Goal: Task Accomplishment & Management: Manage account settings

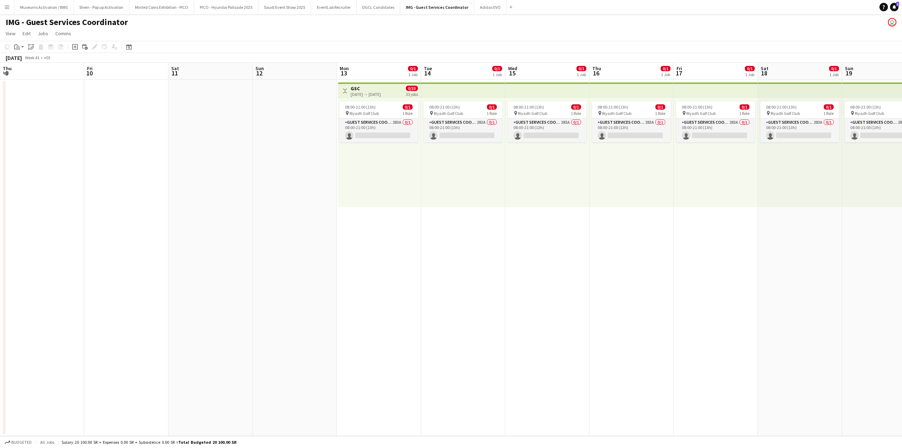
scroll to position [0, 189]
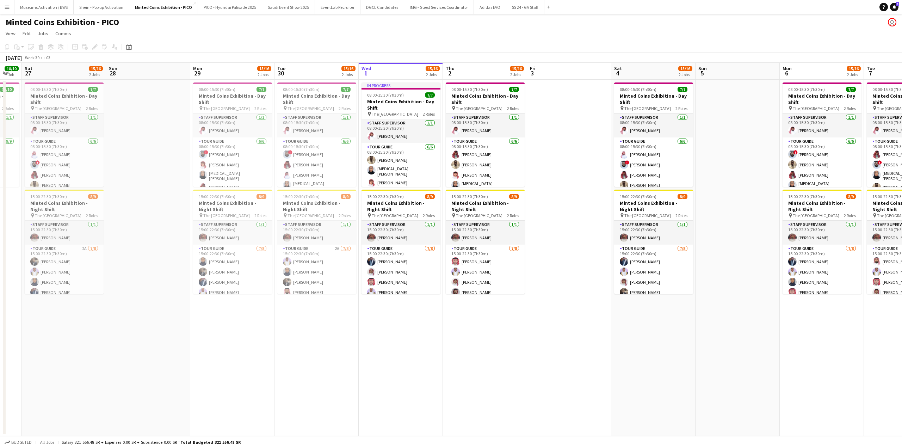
click at [7, 10] on button "Menu" at bounding box center [7, 7] width 14 height 14
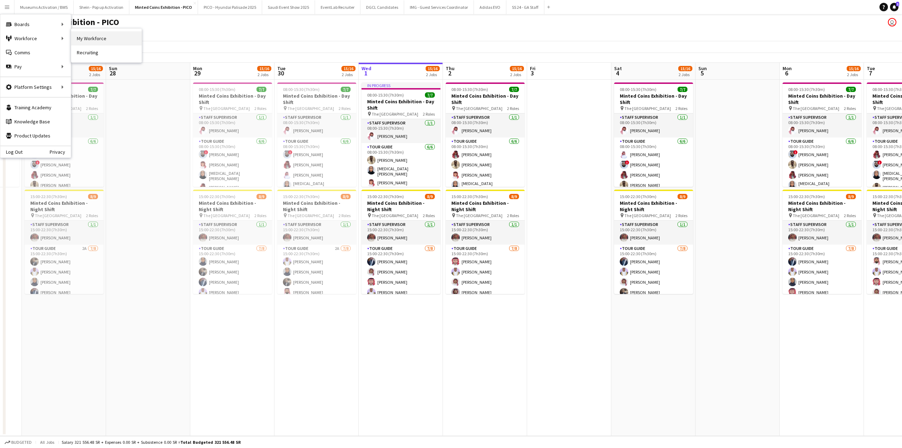
click at [76, 40] on link "My Workforce" at bounding box center [106, 38] width 70 height 14
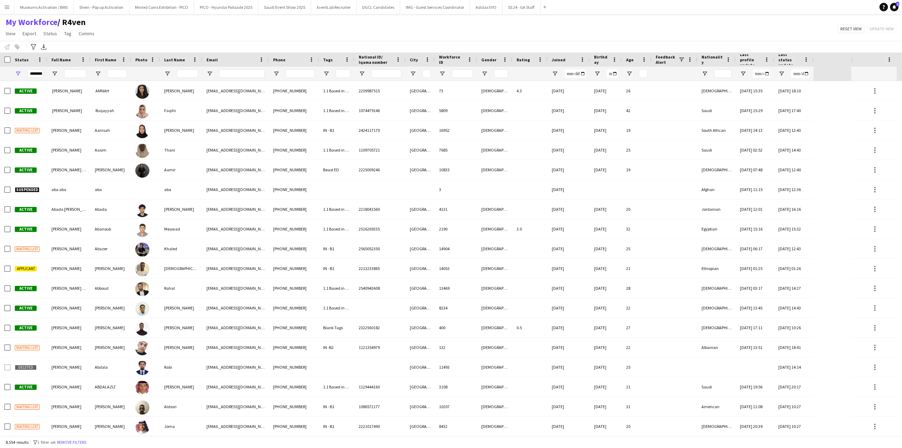
click at [76, 69] on div at bounding box center [75, 74] width 22 height 14
click at [75, 77] on input "Full Name Filter Input" at bounding box center [75, 73] width 22 height 8
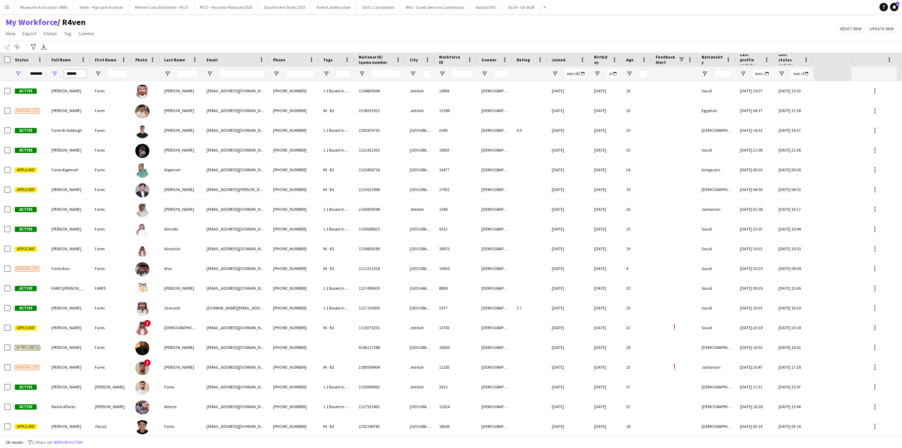
type input "*****"
click at [84, 438] on div "18 results filter-1 2 filters set Remove filters" at bounding box center [451, 442] width 902 height 12
click at [78, 441] on button "Remove filters" at bounding box center [68, 442] width 32 height 8
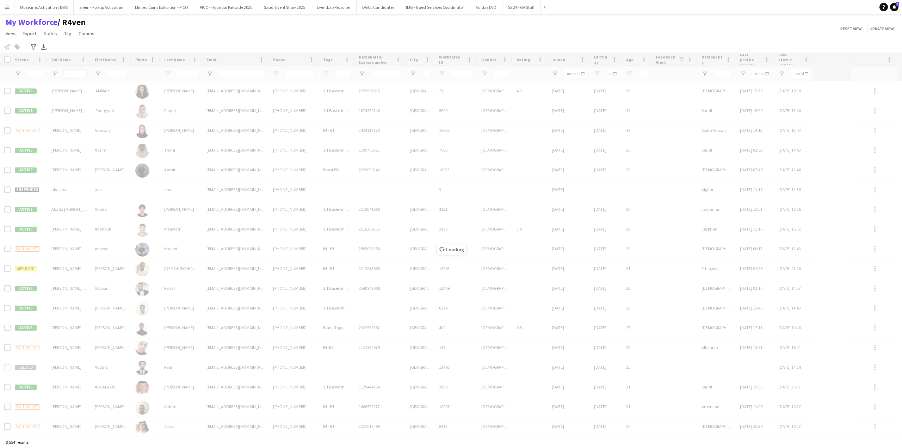
click at [71, 74] on input "Full Name Filter Input" at bounding box center [75, 73] width 22 height 8
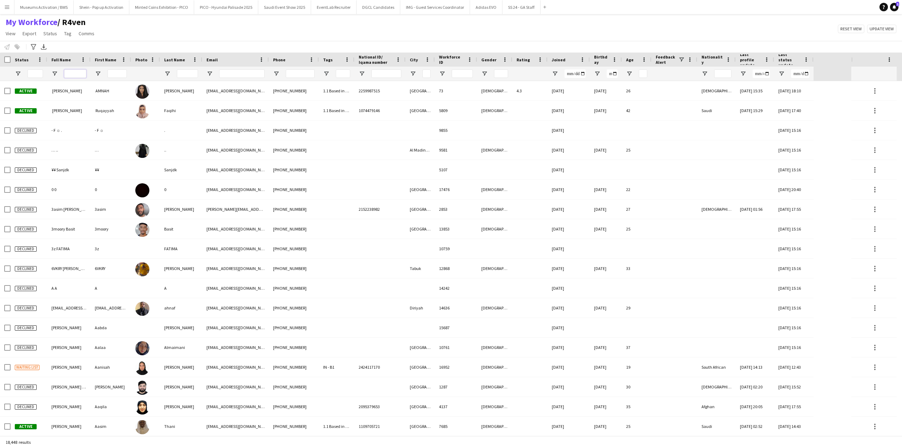
click at [72, 76] on input "Full Name Filter Input" at bounding box center [75, 73] width 22 height 8
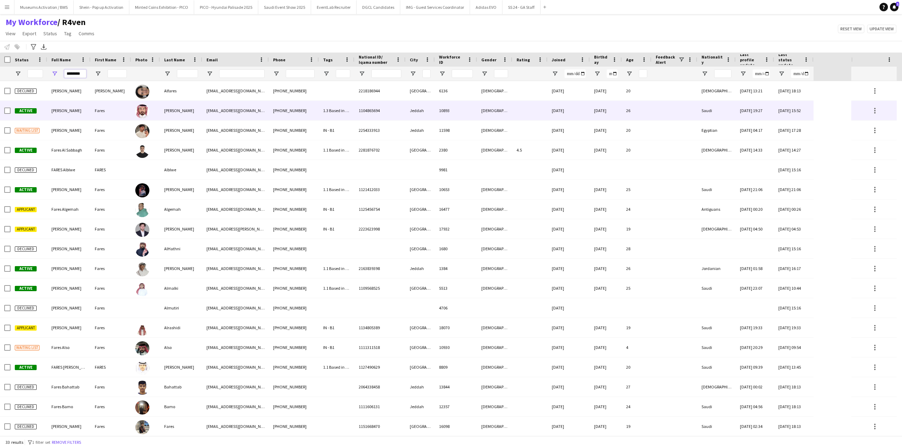
type input "*********"
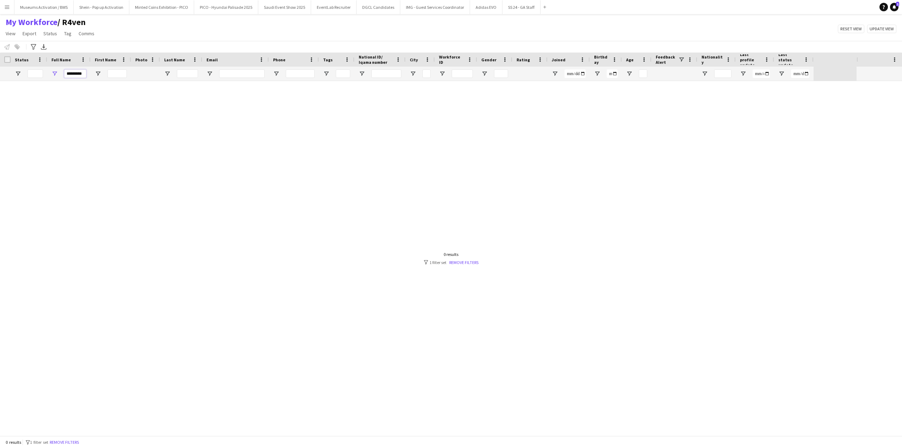
click at [80, 70] on input "*********" at bounding box center [75, 73] width 22 height 8
click at [140, 27] on div "My Workforce / R4ven View Views Default view [PERSON_NAME] [PERSON_NAME] [PERSO…" at bounding box center [451, 29] width 902 height 24
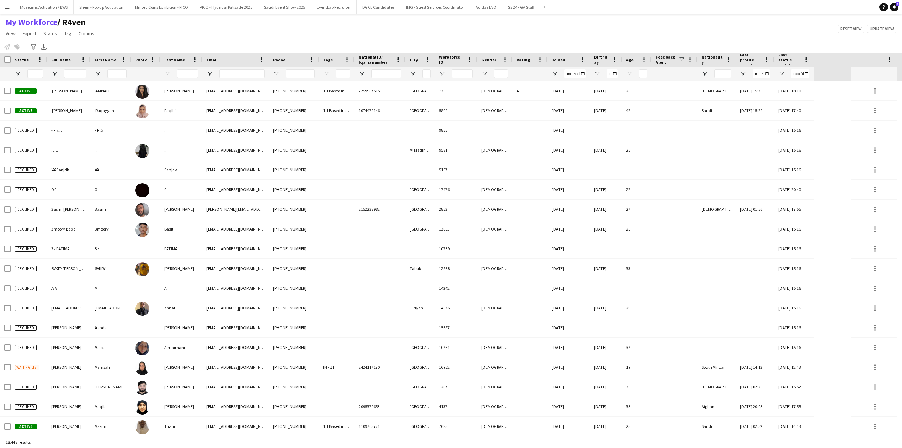
click at [12, 7] on button "Menu" at bounding box center [7, 7] width 14 height 14
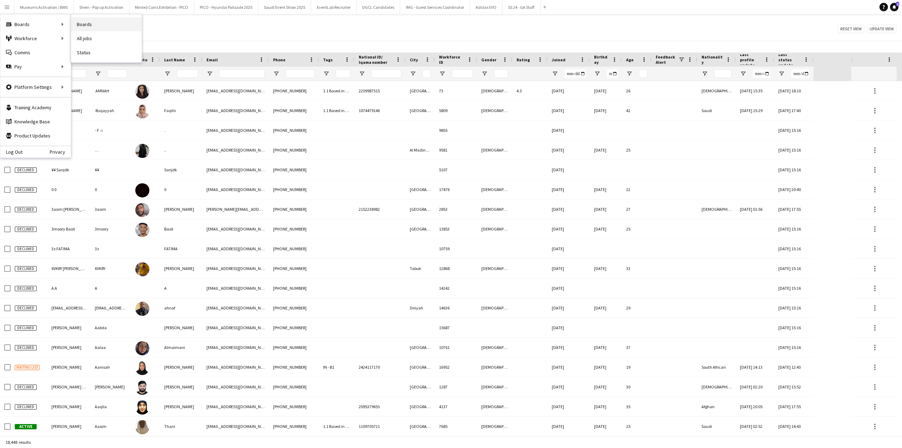
click at [89, 27] on link "Boards" at bounding box center [106, 24] width 70 height 14
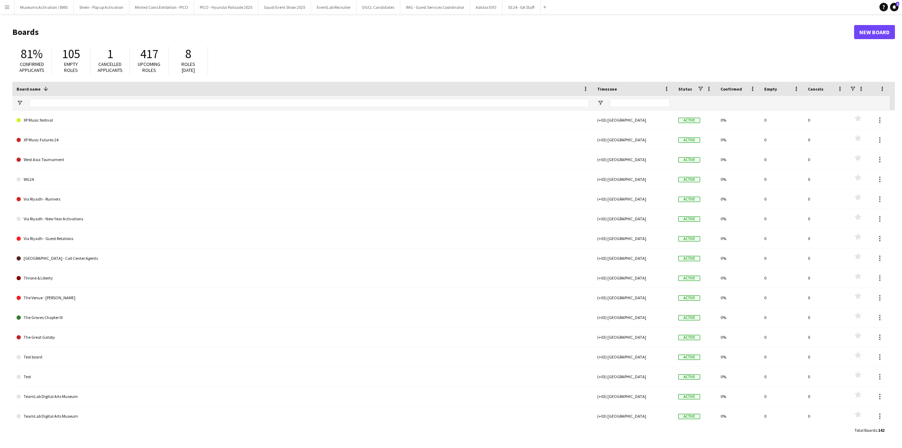
click at [71, 97] on div at bounding box center [309, 103] width 560 height 14
click at [70, 106] on input "Board name Filter Input" at bounding box center [309, 103] width 560 height 8
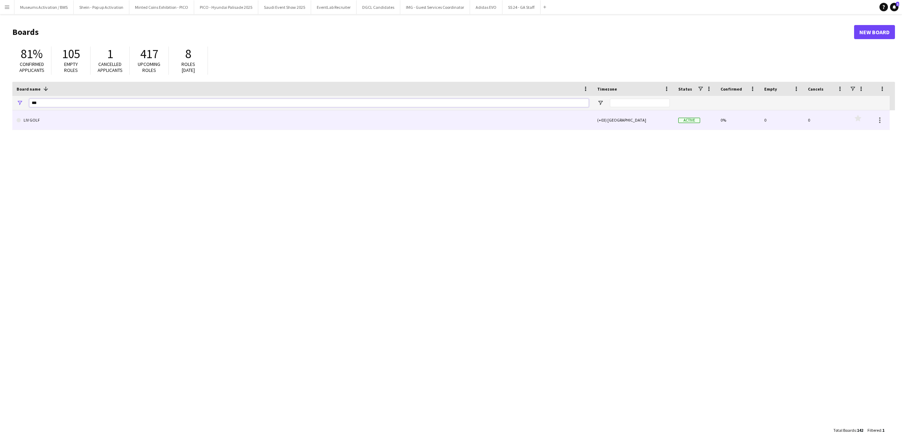
type input "***"
click at [39, 128] on link "LIV GOLF" at bounding box center [303, 120] width 572 height 20
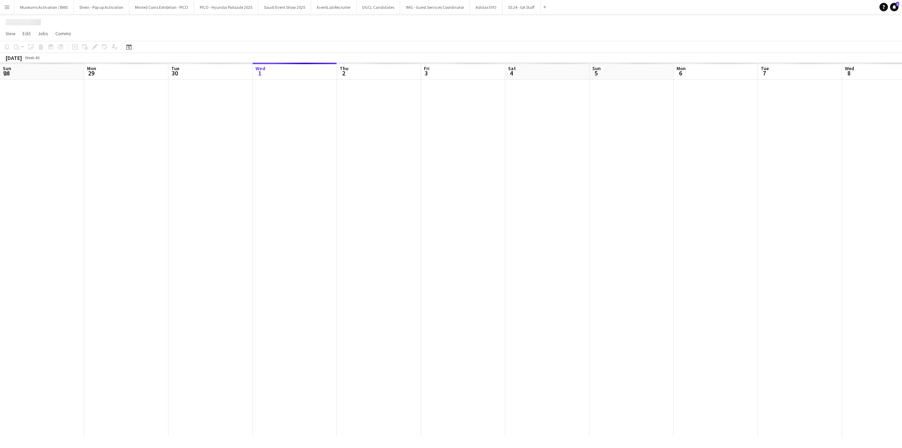
scroll to position [0, 168]
click at [13, 34] on span "View" at bounding box center [11, 33] width 10 height 6
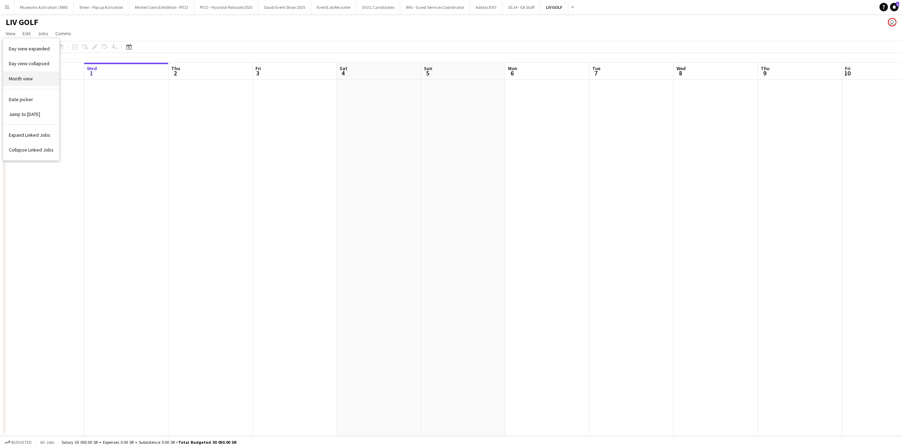
click at [19, 74] on link "Month view" at bounding box center [31, 78] width 56 height 15
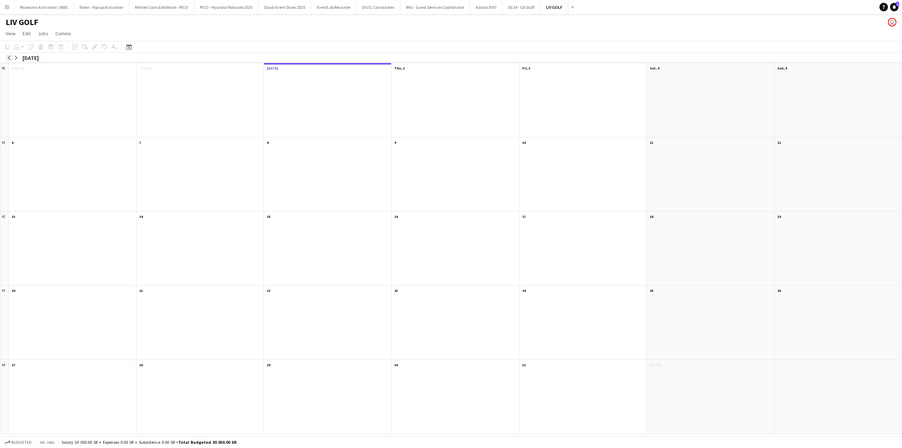
click at [8, 60] on button "arrow-left" at bounding box center [9, 57] width 7 height 7
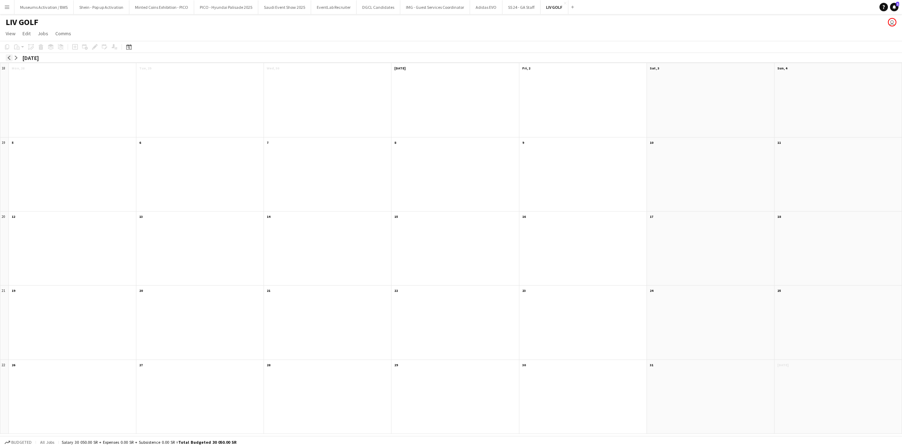
click at [8, 60] on button "arrow-left" at bounding box center [9, 57] width 7 height 7
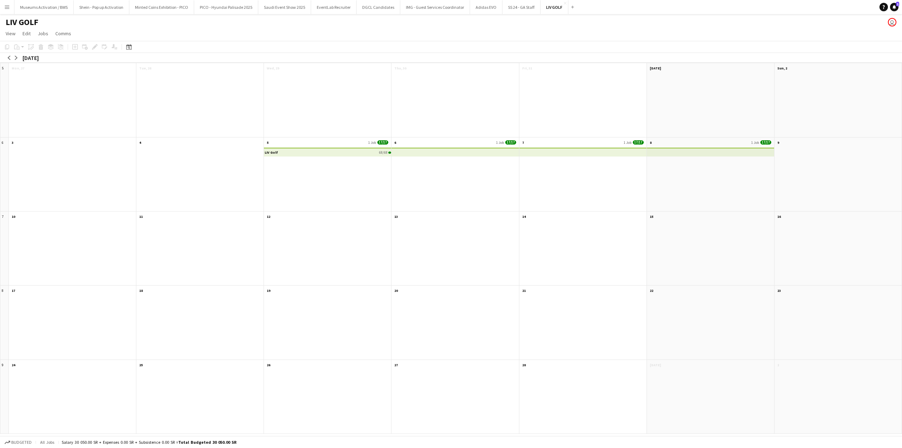
click at [346, 167] on div "LIV Golf 68/68" at bounding box center [327, 178] width 127 height 65
click at [342, 153] on div "LIV Golf 68/68" at bounding box center [328, 152] width 126 height 8
click at [298, 141] on app-month-view-date-header "5 1 Job 17/17" at bounding box center [327, 141] width 127 height 9
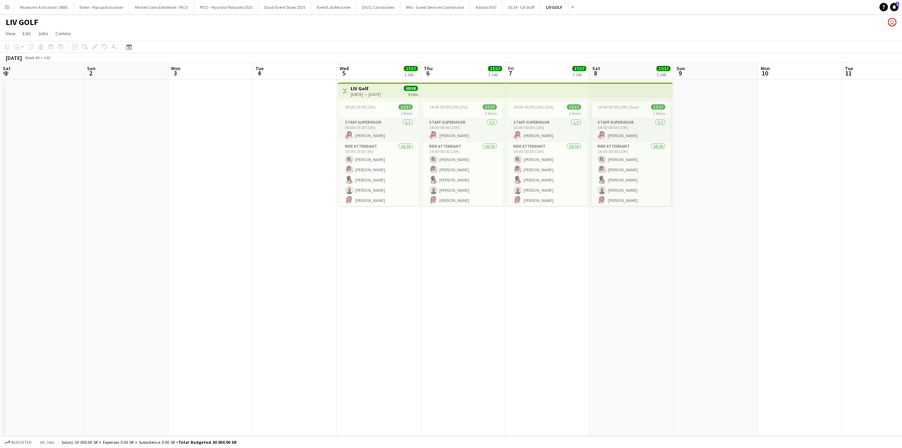
click at [508, 141] on app-card-role "Staff Supervisor [DATE] 14:00-00:00 (10h) [PERSON_NAME]" at bounding box center [547, 130] width 79 height 24
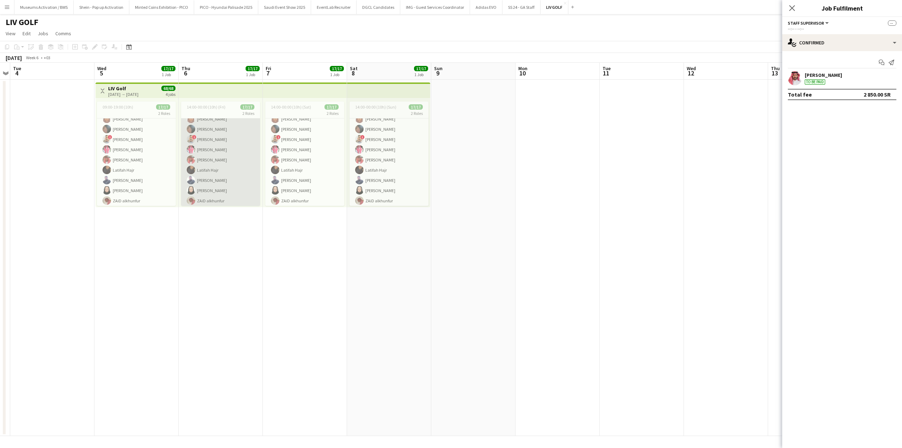
scroll to position [0, 0]
click at [210, 182] on app-card-role "Ride Attendant 16/16 14:00-00:00 (10h) [PERSON_NAME] [PERSON_NAME] [PERSON_NAME…" at bounding box center [220, 126] width 79 height 177
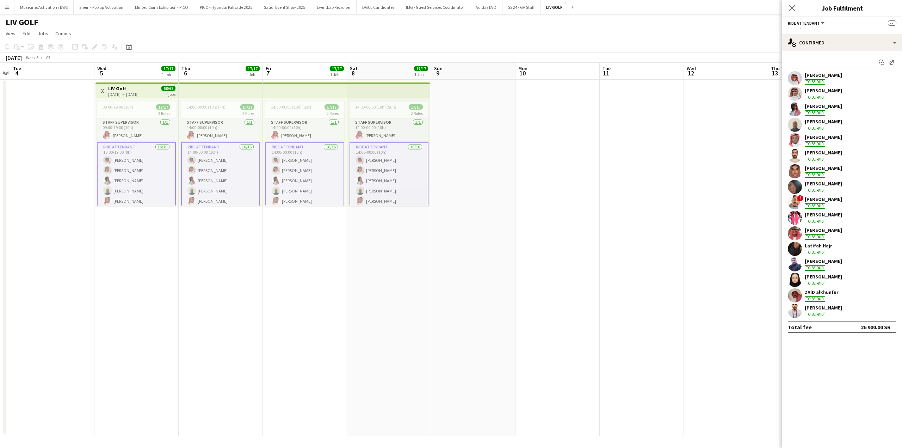
scroll to position [101, 0]
click at [293, 131] on app-card-role "Staff Supervisor [DATE] 14:00-00:00 (10h) [PERSON_NAME]" at bounding box center [304, 130] width 79 height 24
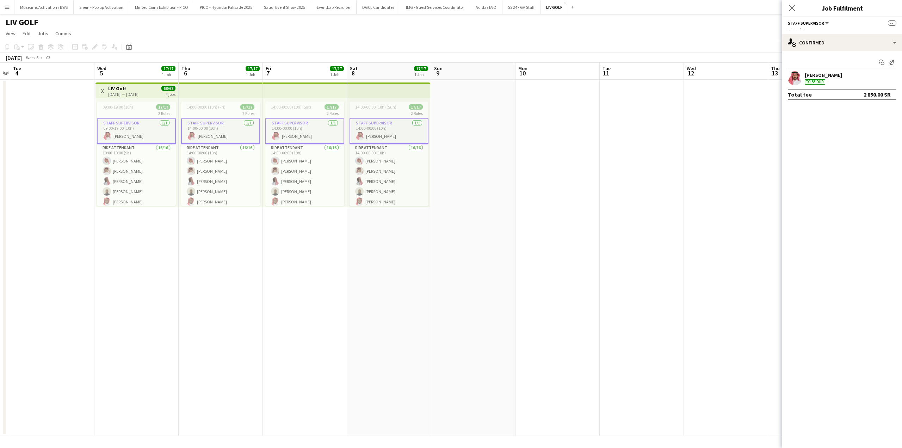
click at [796, 77] on app-user-avatar at bounding box center [795, 78] width 14 height 14
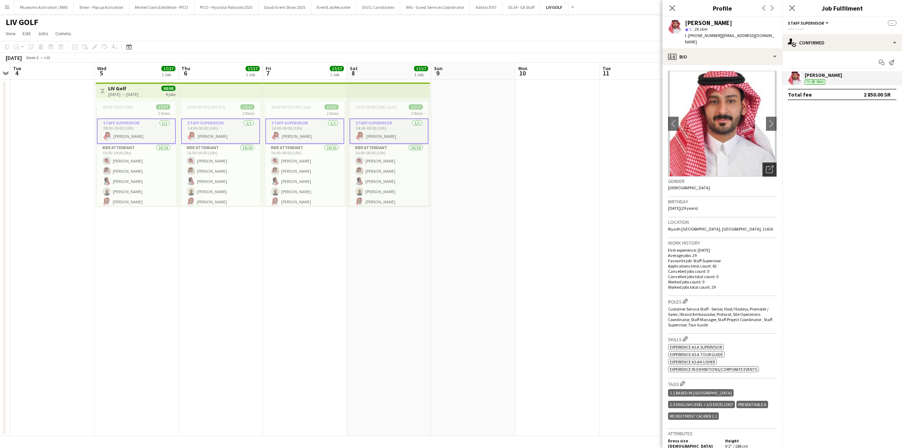
click at [766, 166] on icon "Open photos pop-in" at bounding box center [769, 169] width 7 height 7
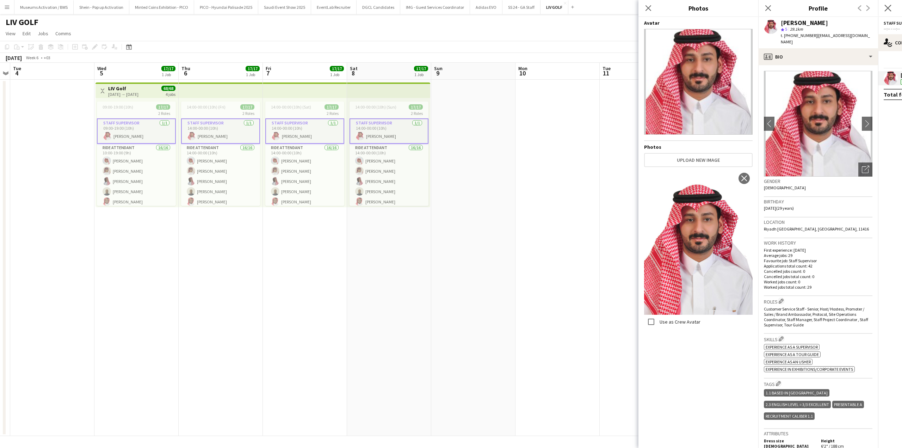
click at [884, 9] on app-icon "Close pop-in" at bounding box center [888, 8] width 10 height 10
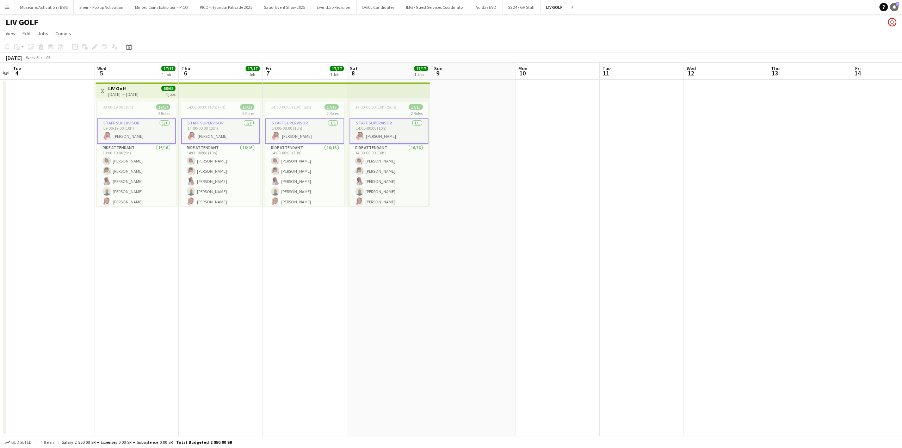
click at [897, 9] on link "Notifications 1" at bounding box center [894, 7] width 8 height 8
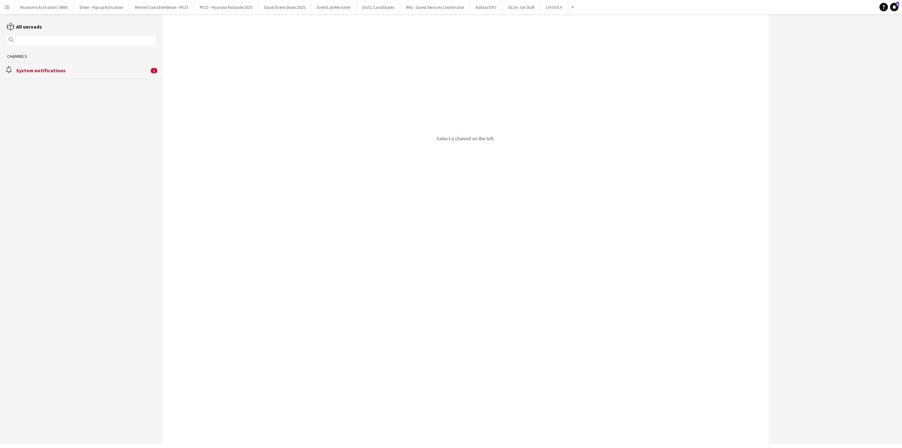
click at [65, 67] on div "System notifications" at bounding box center [82, 70] width 133 height 6
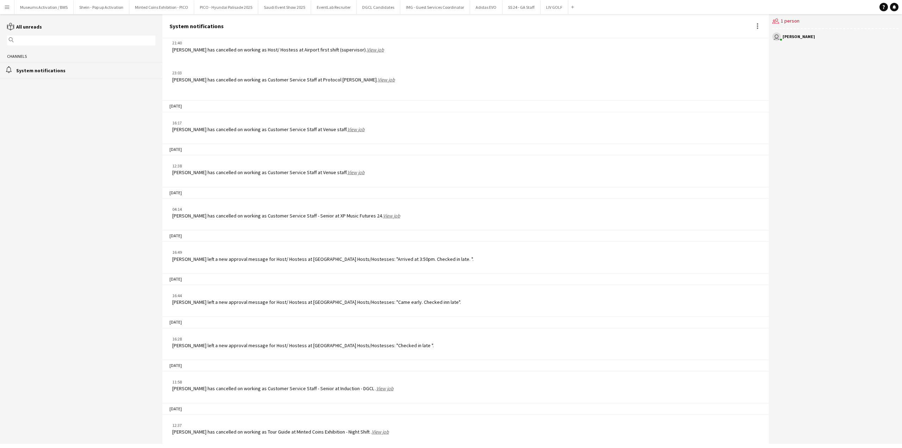
click at [7, 7] on app-icon "Menu" at bounding box center [7, 7] width 6 height 6
click at [74, 23] on link "Boards" at bounding box center [106, 24] width 70 height 14
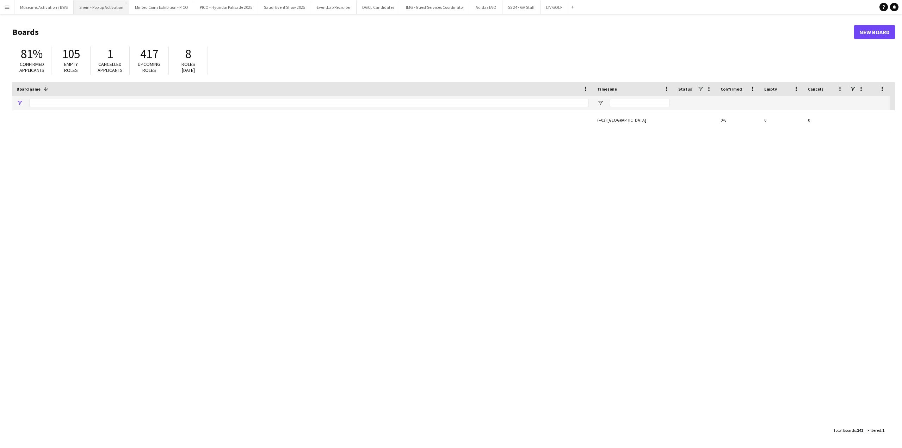
type input "***"
click at [55, 104] on input "***" at bounding box center [309, 103] width 560 height 8
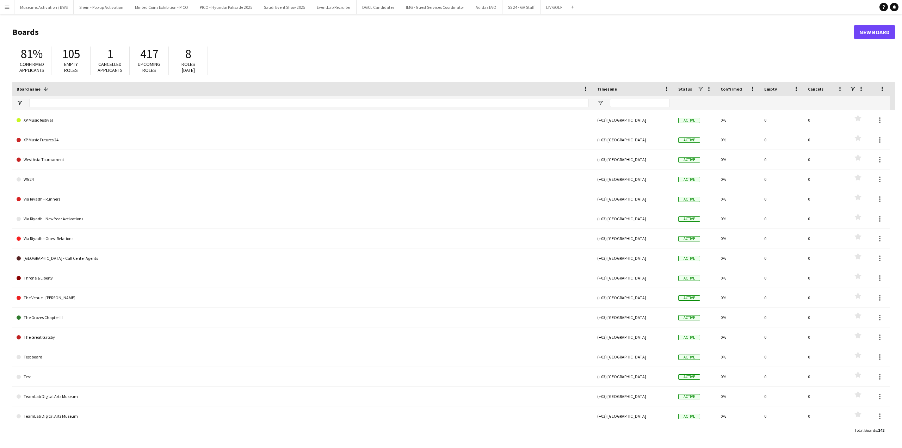
click at [424, 42] on header "Boards New Board" at bounding box center [453, 32] width 883 height 22
click at [27, 93] on div "Board name 1" at bounding box center [299, 89] width 564 height 11
click at [43, 97] on div at bounding box center [309, 103] width 560 height 14
click at [313, 34] on h1 "Boards" at bounding box center [433, 32] width 842 height 11
